Goal: Check status: Check status

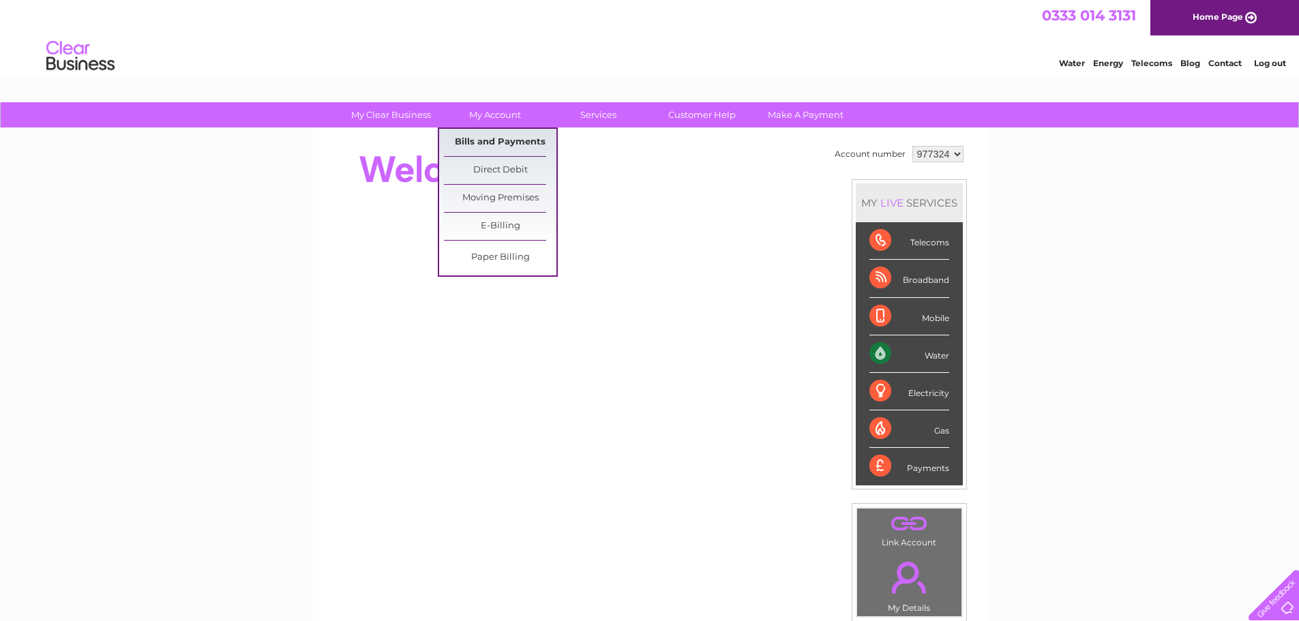
click at [494, 143] on link "Bills and Payments" at bounding box center [500, 142] width 113 height 27
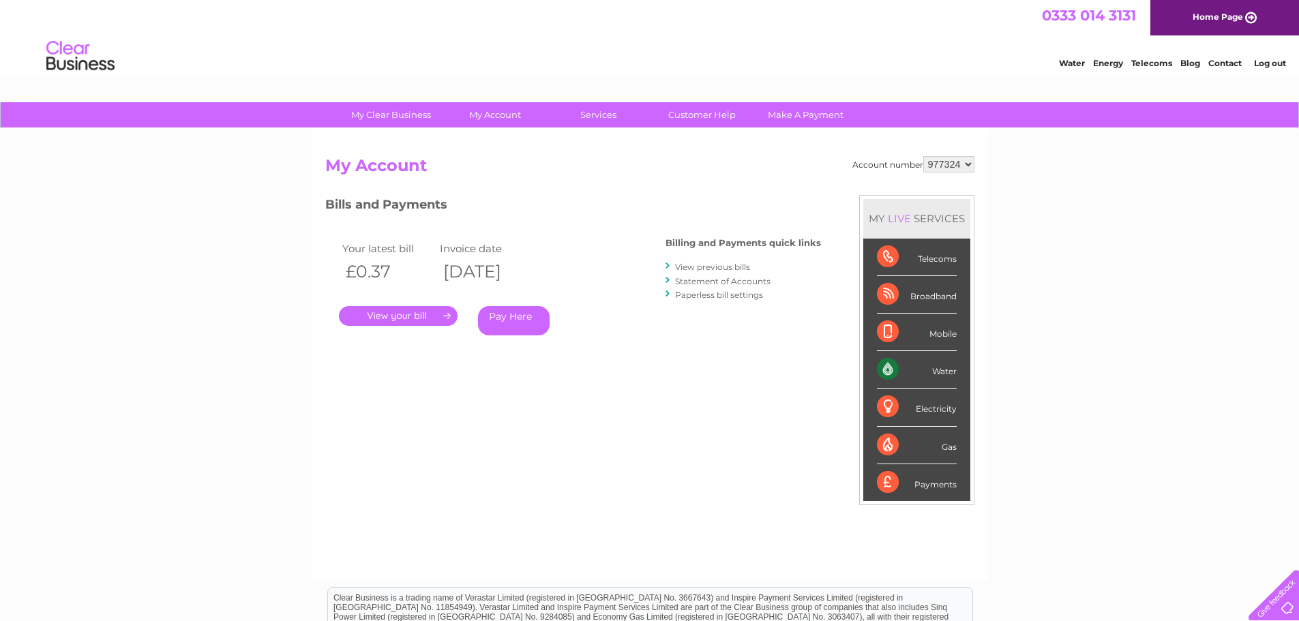
click at [391, 317] on link "." at bounding box center [398, 316] width 119 height 20
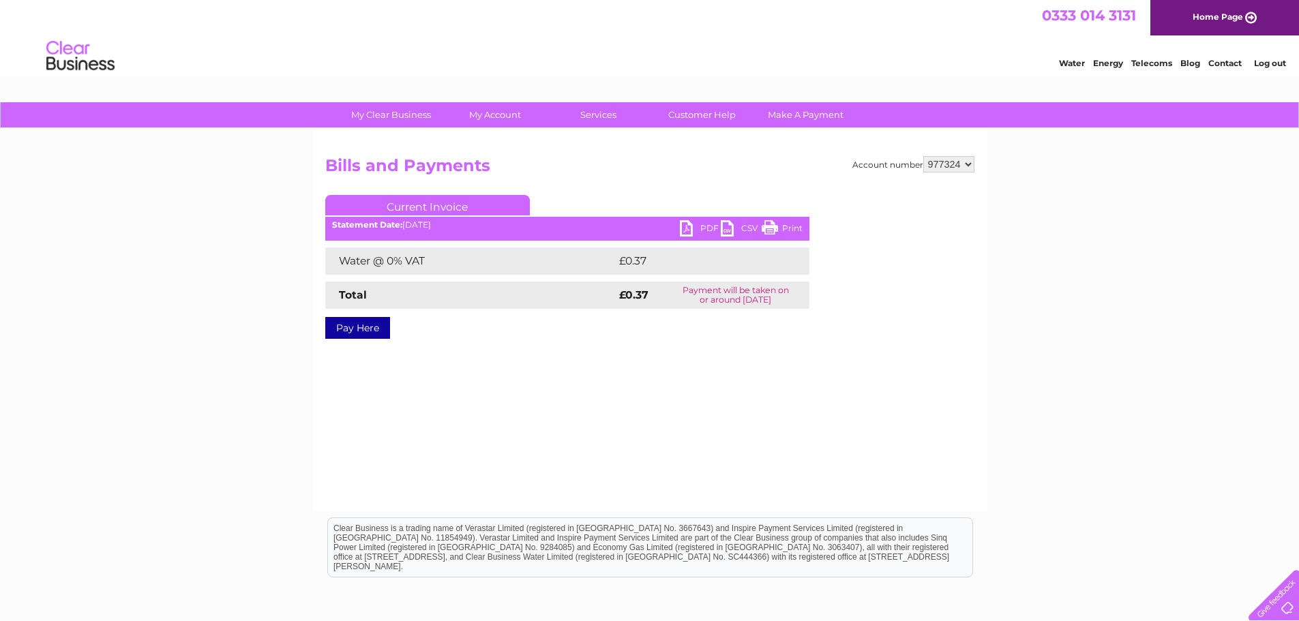
click at [684, 226] on link "PDF" at bounding box center [700, 230] width 41 height 20
